Goal: Task Accomplishment & Management: Manage account settings

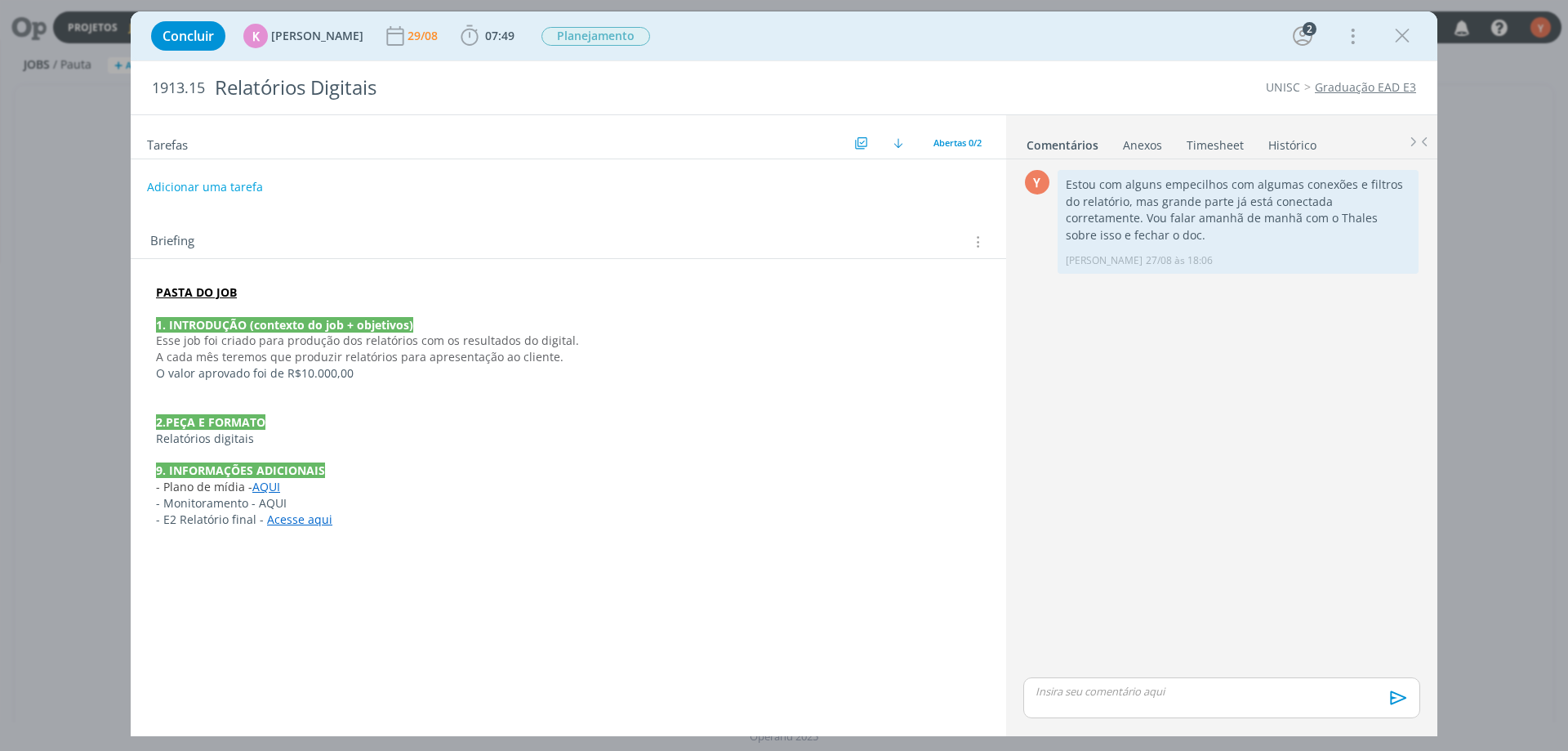
click at [1241, 350] on div "Y 0 Estou com alguns empecilhos com algumas conexões e filtros do relatório, ma…" at bounding box center [1222, 419] width 410 height 508
click at [975, 141] on span "Abertas 0/2" at bounding box center [958, 143] width 48 height 12
click at [966, 177] on span "Todas 5" at bounding box center [962, 180] width 37 height 15
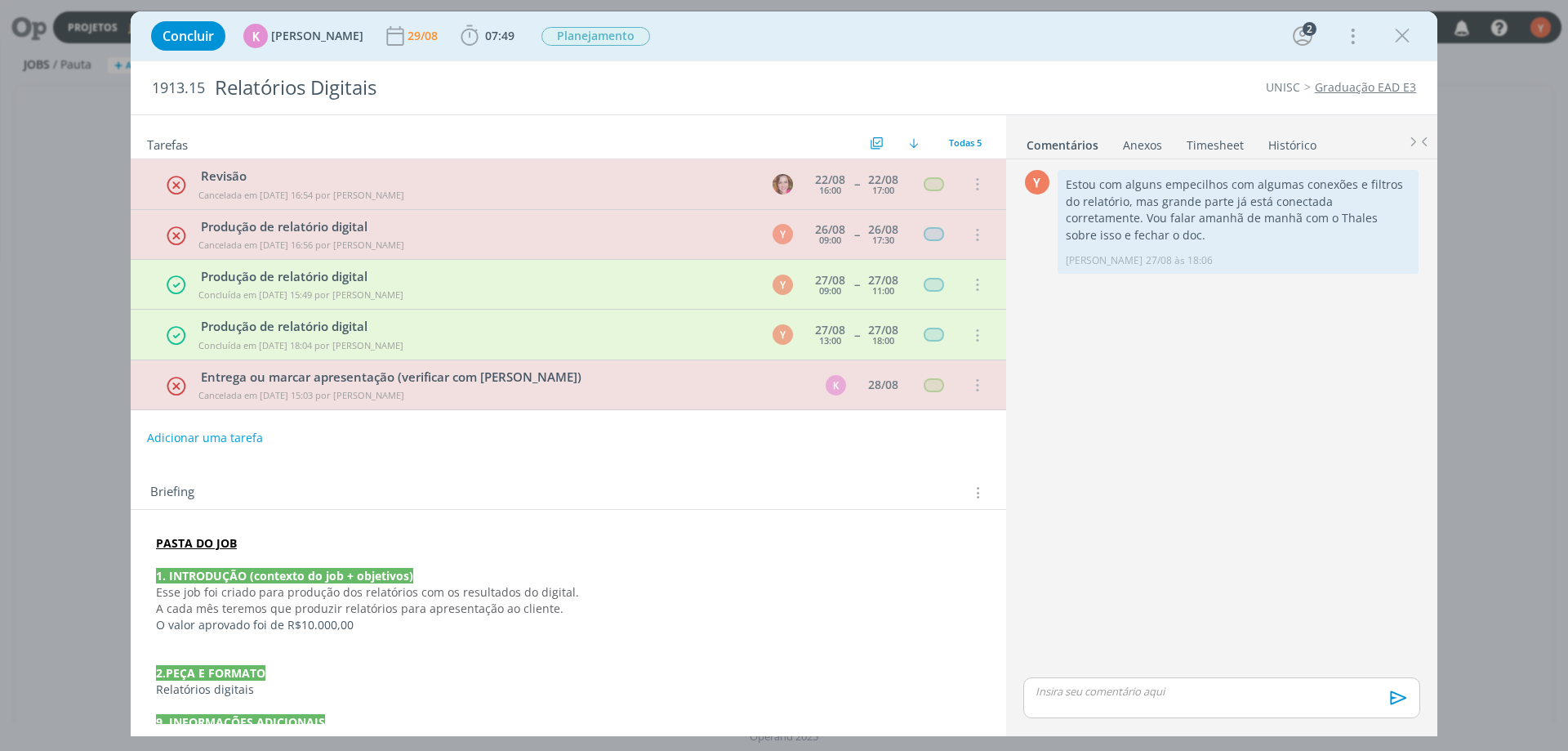
click at [1172, 494] on div "Y 0 Estou com alguns empecilhos com algumas conexões e filtros do relatório, ma…" at bounding box center [1222, 419] width 410 height 508
click at [1219, 368] on div "Y 0 Estou com alguns empecilhos com algumas conexões e filtros do relatório, ma…" at bounding box center [1222, 419] width 410 height 508
click at [1101, 696] on p "dialog" at bounding box center [1222, 691] width 370 height 15
click at [196, 543] on strong "PASTA DO JOB" at bounding box center [196, 543] width 81 height 16
click at [271, 575] on link "https://sobeae.sharepoint.com/:f:/s/SOBEAE/ElkEVzu3oVRFtq1312xwNDUBi8P9Y98QXZ2w…" at bounding box center [262, 574] width 123 height 22
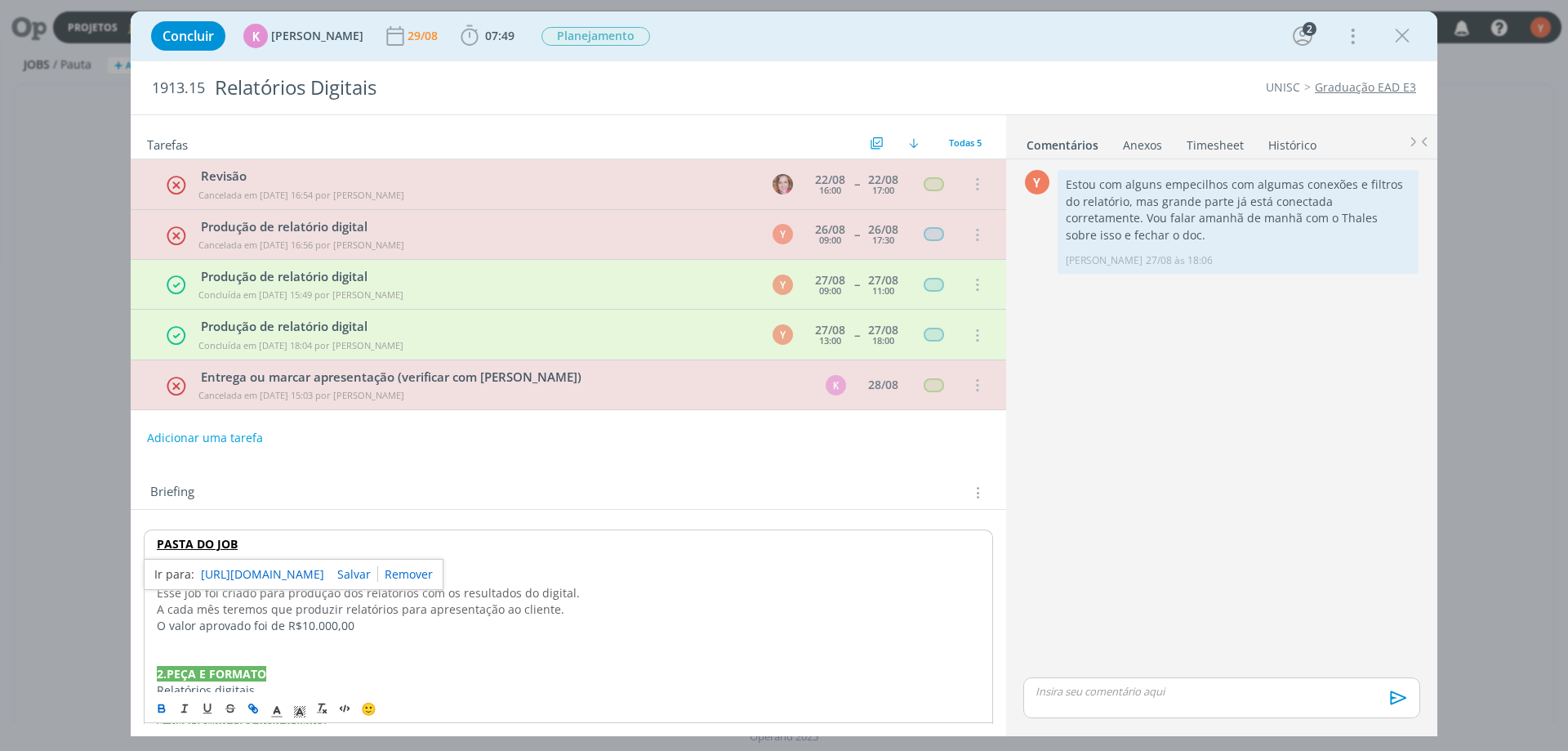
click at [1145, 690] on p "dialog" at bounding box center [1222, 691] width 370 height 15
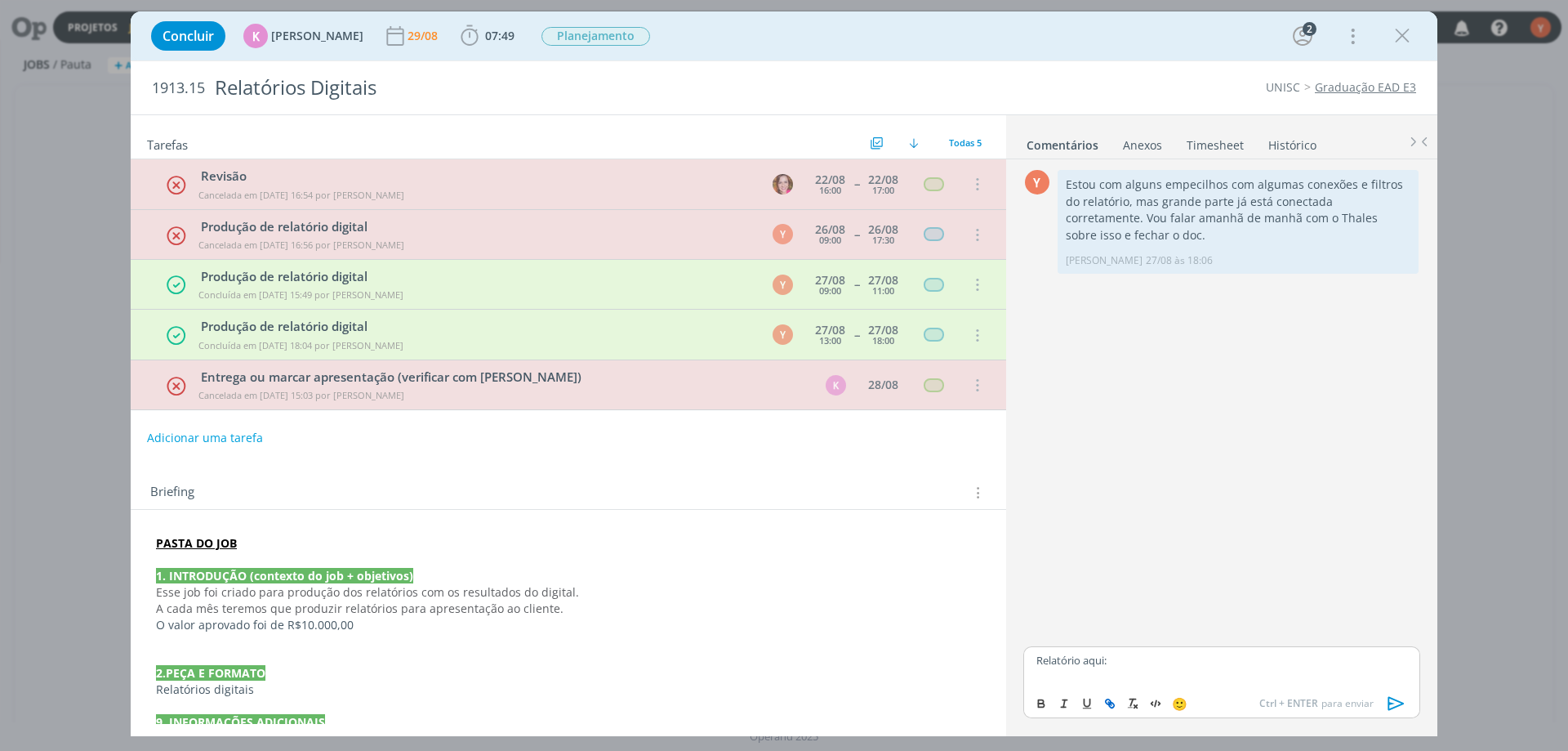
click at [1113, 704] on icon "dialog" at bounding box center [1111, 705] width 5 height 5
click at [1401, 706] on icon "dialog" at bounding box center [1397, 704] width 25 height 25
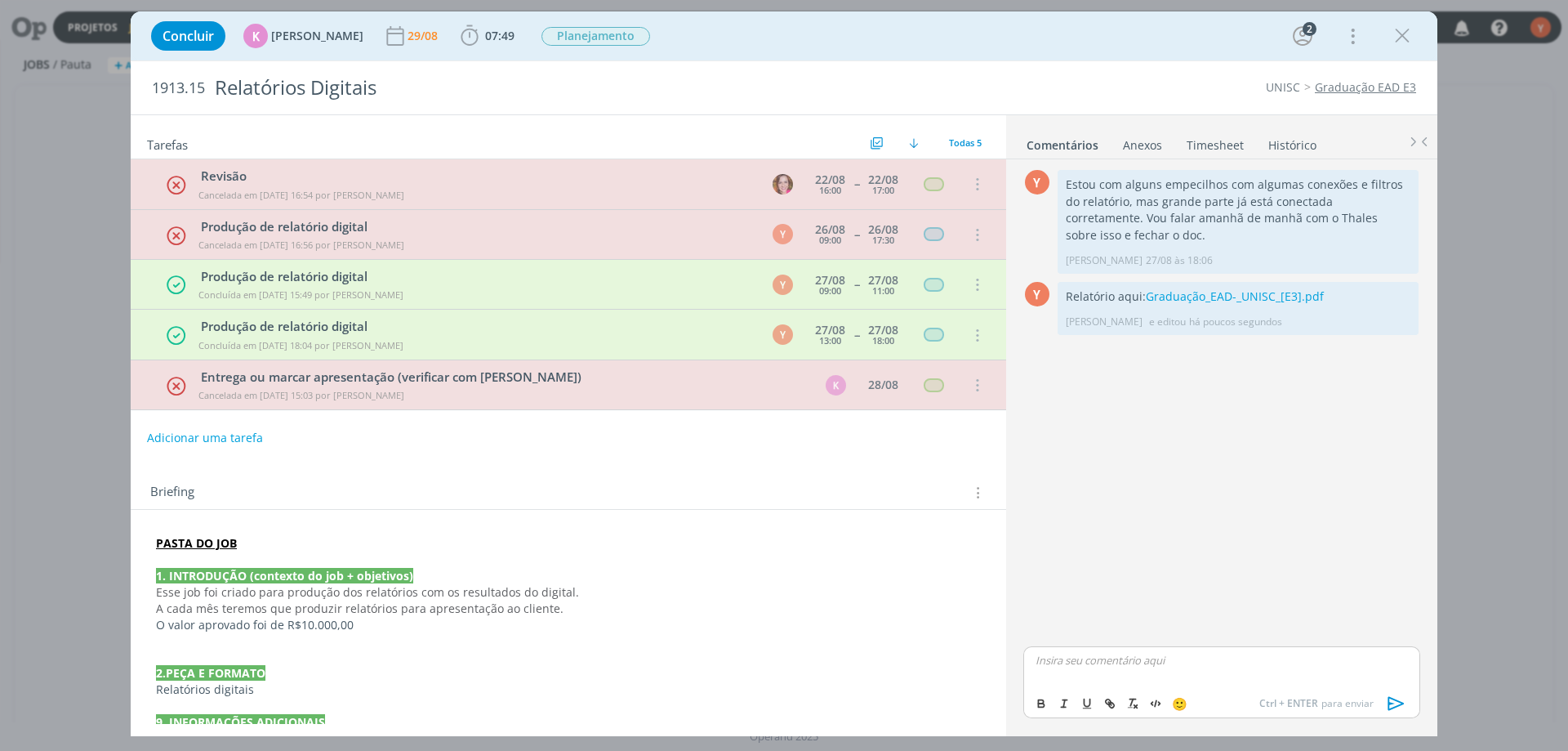
click at [1227, 133] on link "Timesheet" at bounding box center [1215, 142] width 59 height 24
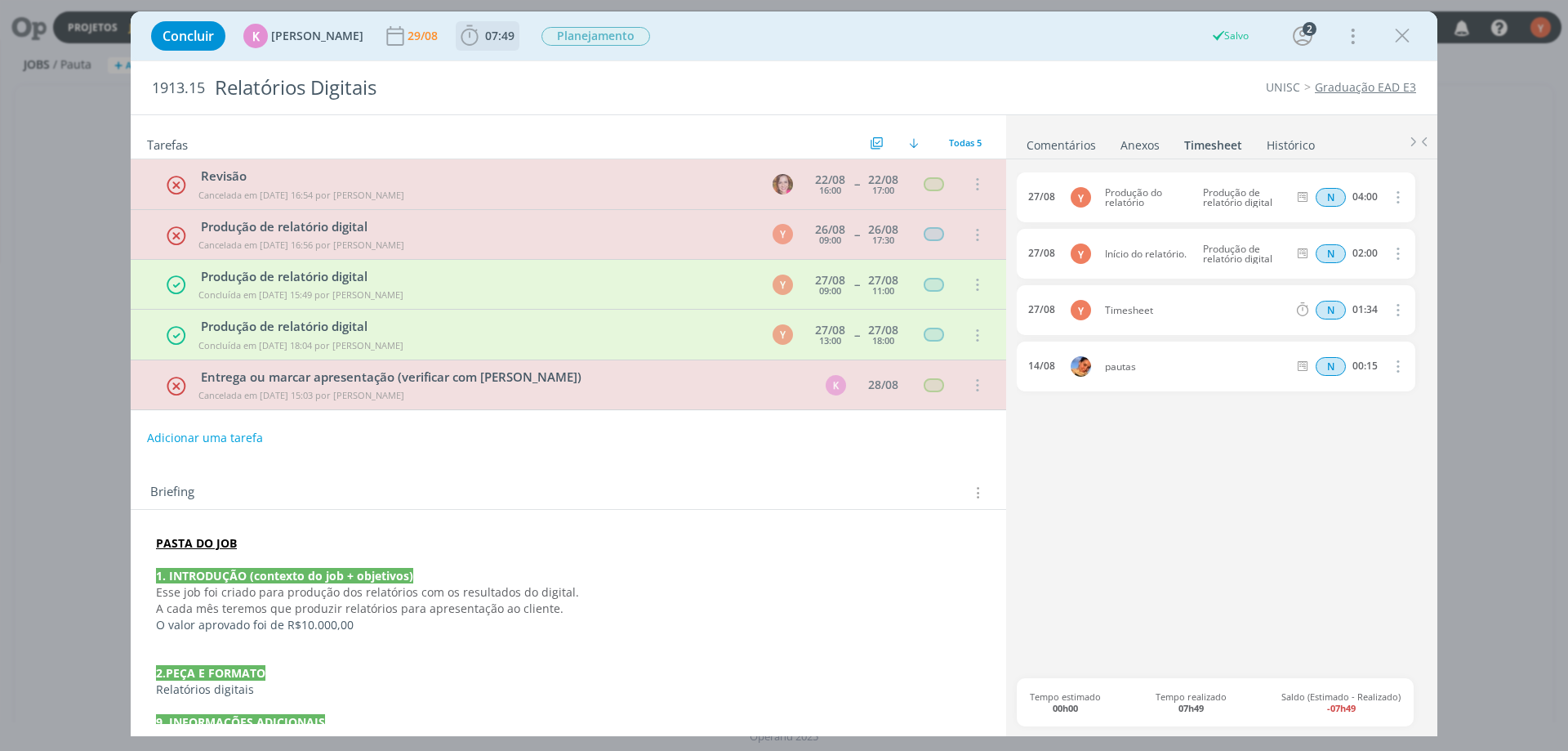
click at [486, 42] on span "07:49" at bounding box center [499, 36] width 29 height 16
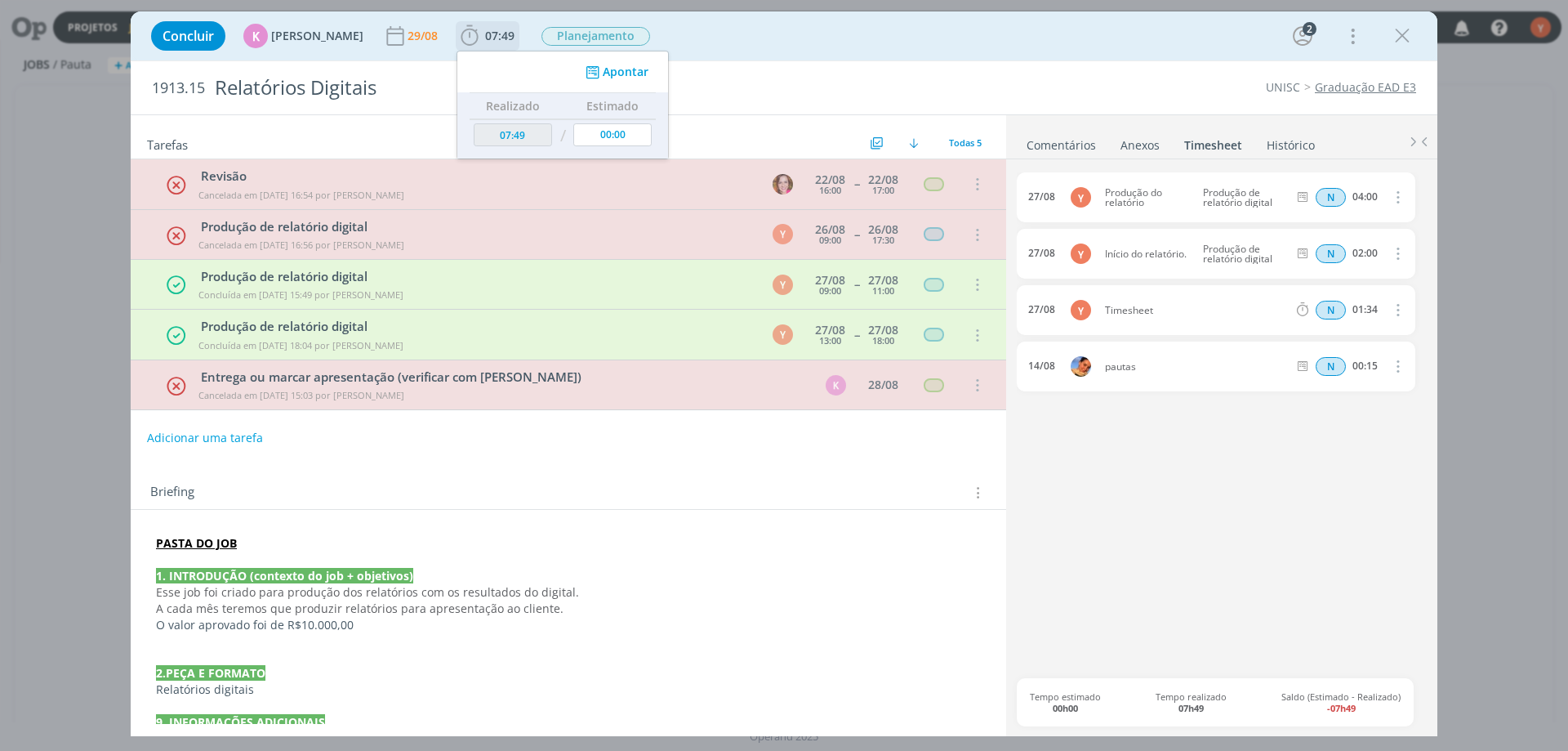
click at [609, 86] on div "Apontar" at bounding box center [563, 71] width 211 height 41
click at [614, 73] on button "Apontar" at bounding box center [616, 72] width 68 height 17
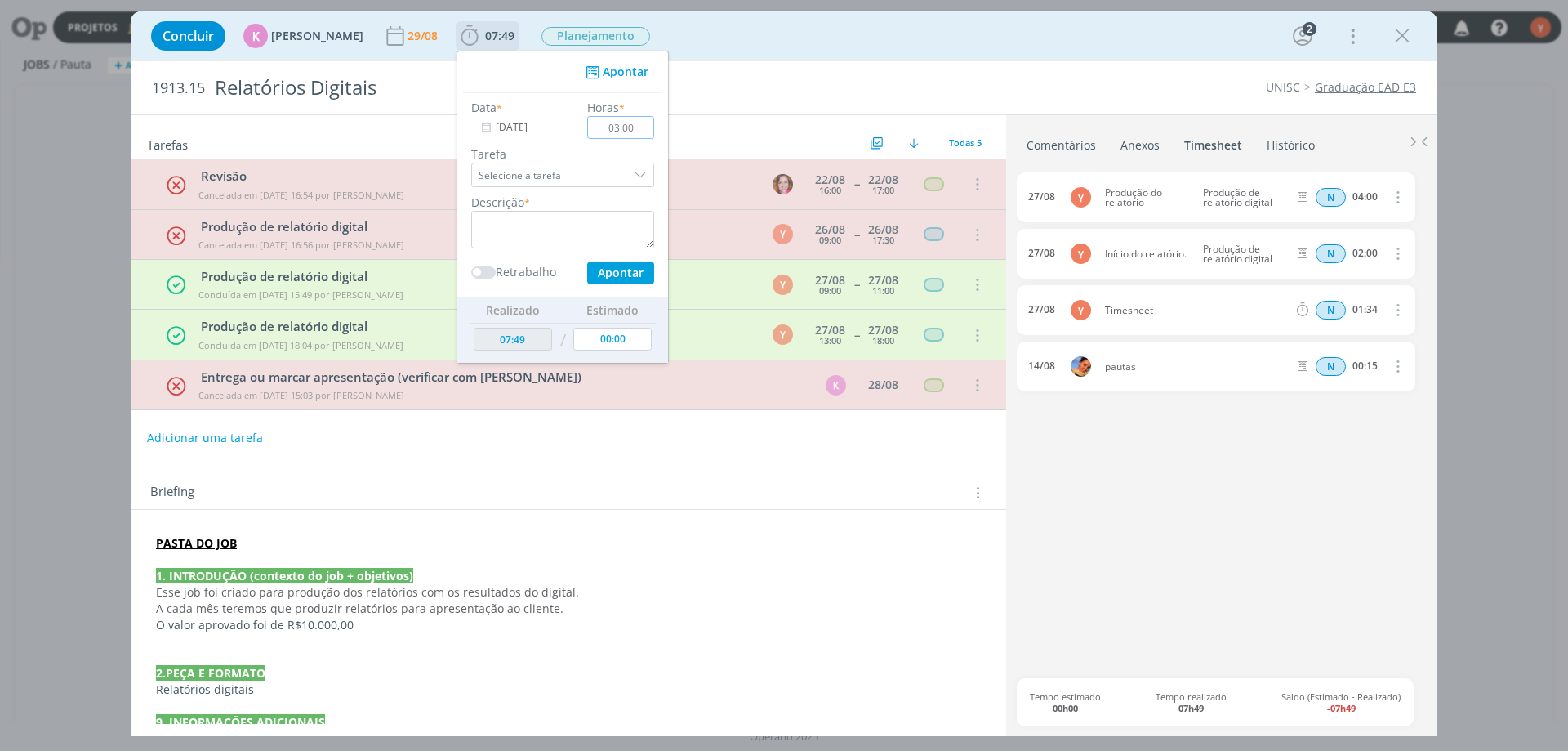
type input "03:00"
click at [585, 234] on textarea "dialog" at bounding box center [563, 229] width 183 height 37
type textarea "Finalização do relatório"
click at [612, 276] on button "Apontar" at bounding box center [621, 273] width 67 height 23
type input "10:49"
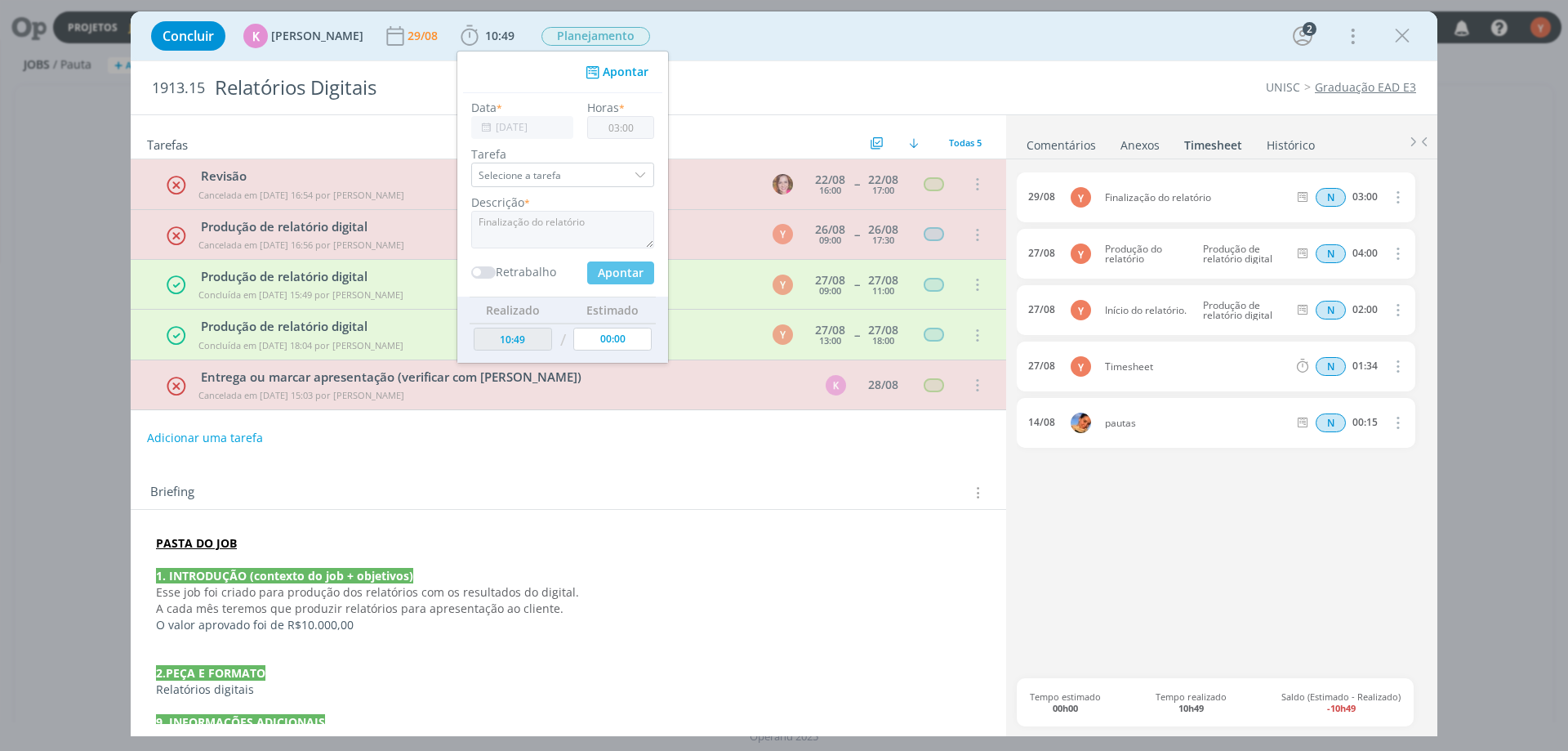
type input "00:00"
click at [1486, 340] on div "Concluir K Karoline Arend 29/08 10:49 Apontar Data * 29/08/2025 Horas * 00:00 T…" at bounding box center [784, 376] width 1568 height 751
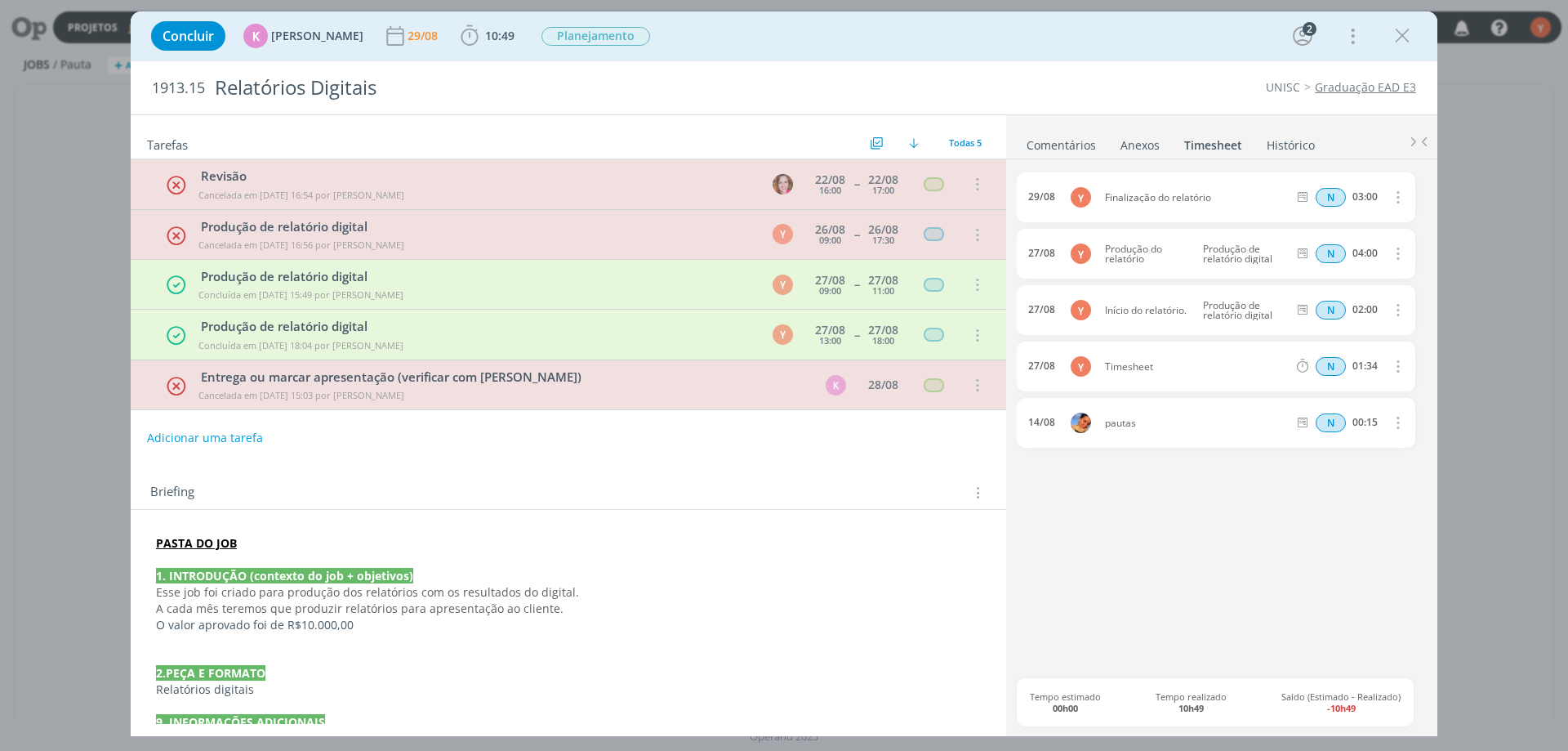
click at [1541, 235] on div "Concluir K Karoline Arend 29/08 10:49 Apontar Data * 29/08/2025 Horas * 00:00 T…" at bounding box center [784, 376] width 1568 height 751
drag, startPoint x: 1401, startPoint y: 26, endPoint x: 1235, endPoint y: 283, distance: 305.9
click at [1401, 26] on icon "dialog" at bounding box center [1402, 36] width 25 height 25
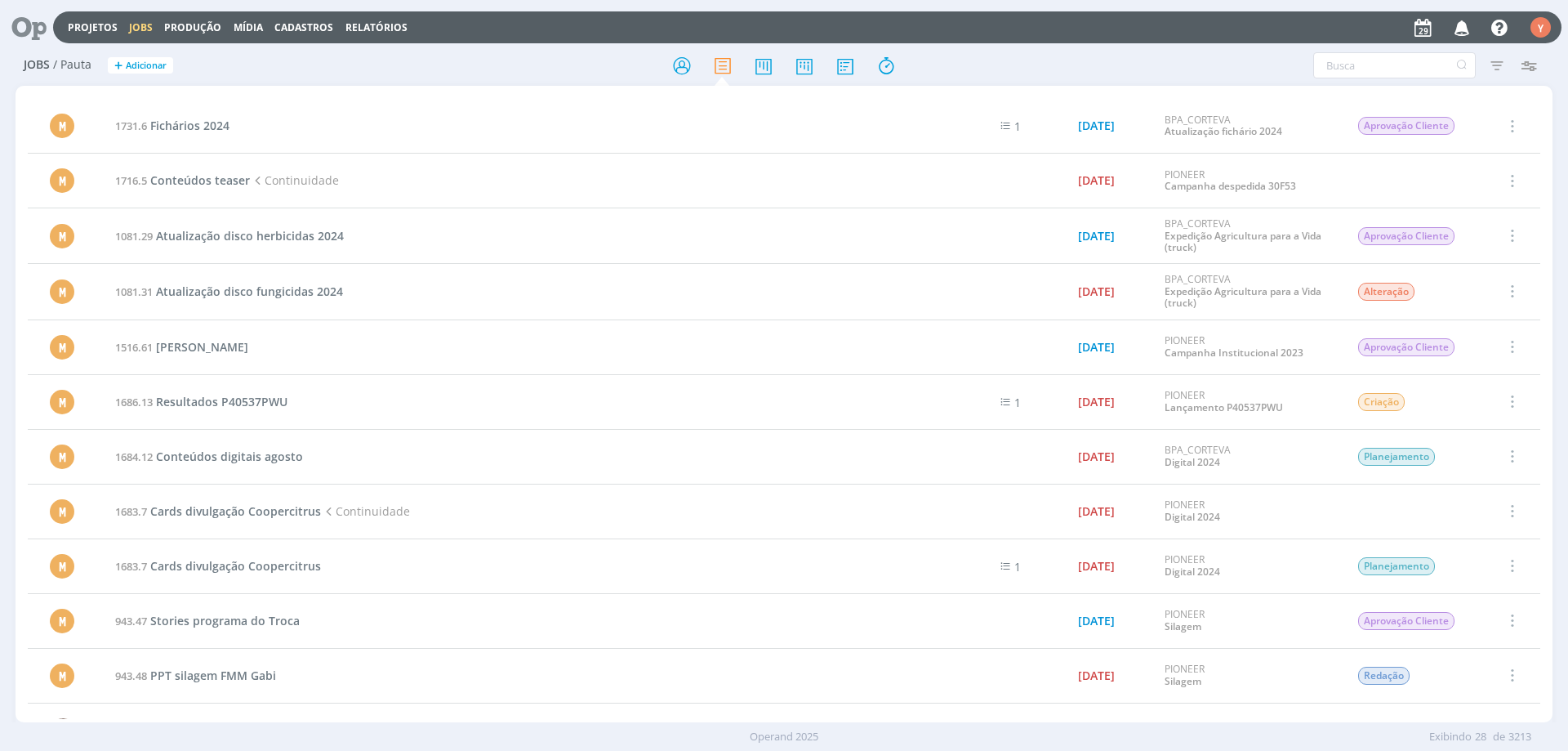
click at [139, 23] on link "Jobs" at bounding box center [141, 27] width 24 height 14
